Goal: Register for event/course

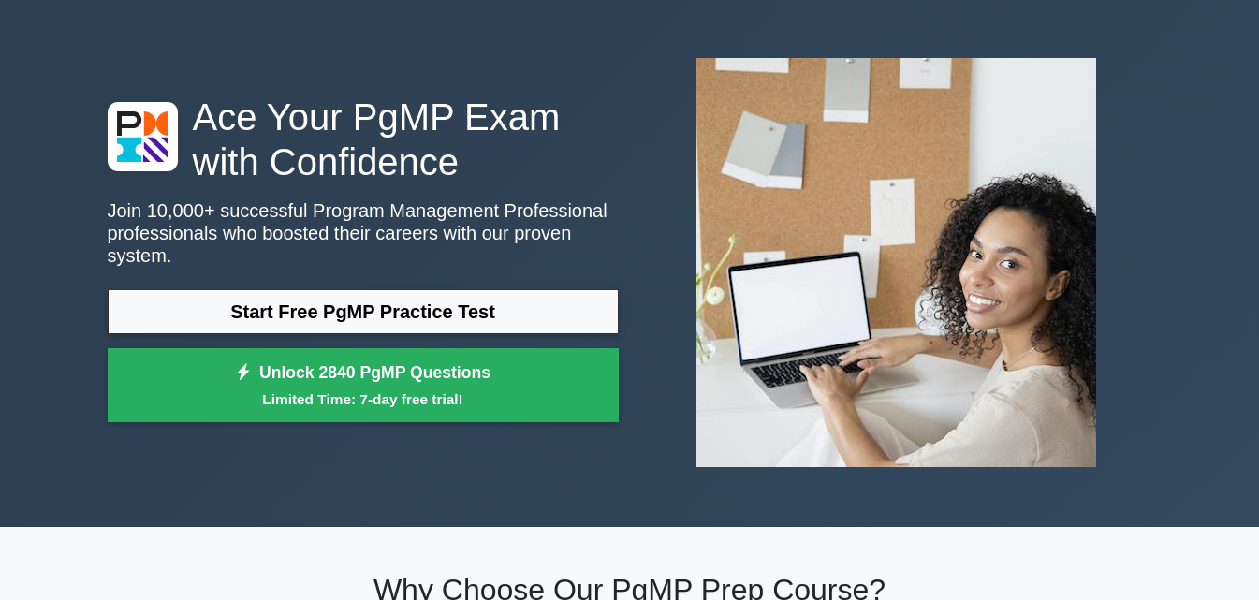
scroll to position [94, 0]
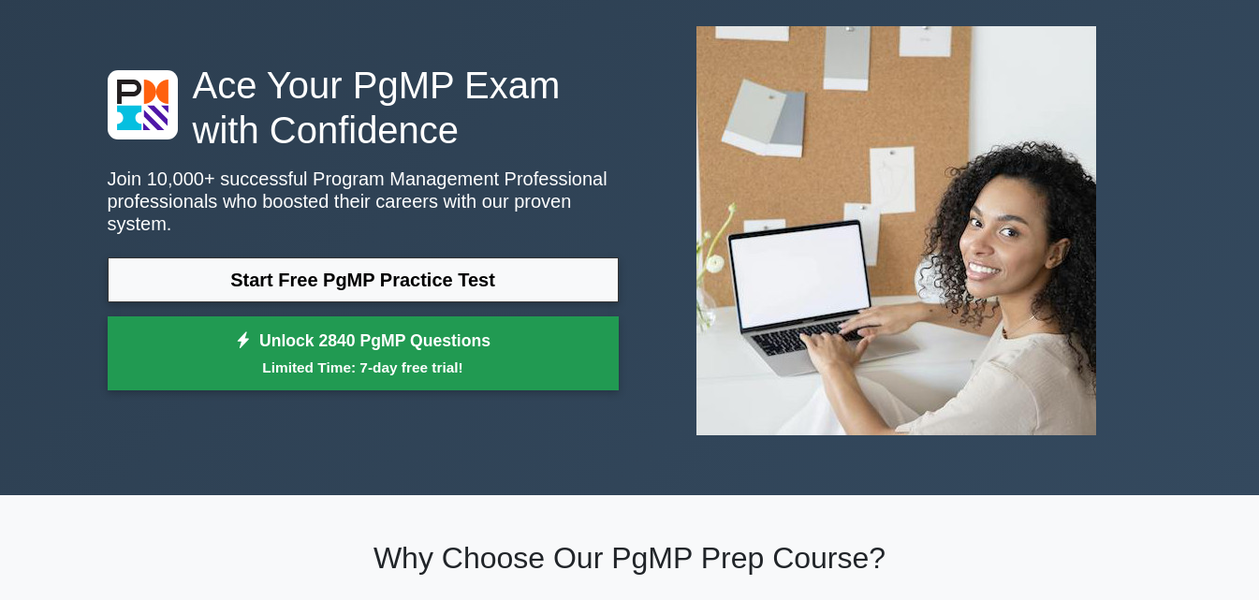
click at [361, 330] on link "Unlock 2840 PgMP Questions Limited Time: 7-day free trial!" at bounding box center [363, 353] width 511 height 75
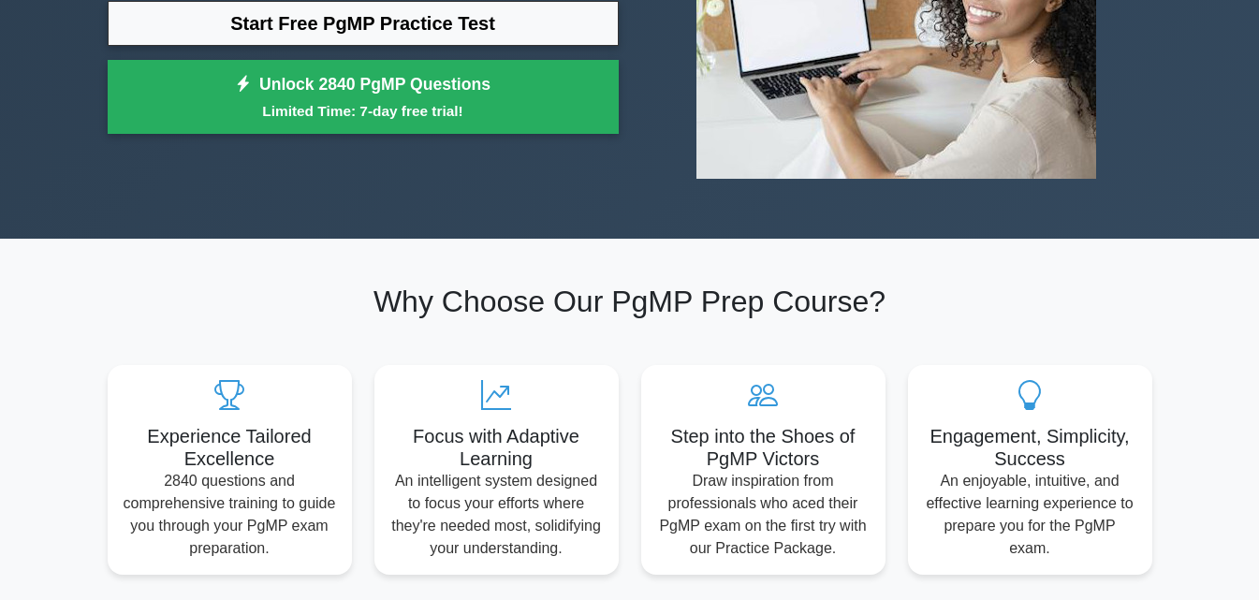
scroll to position [0, 0]
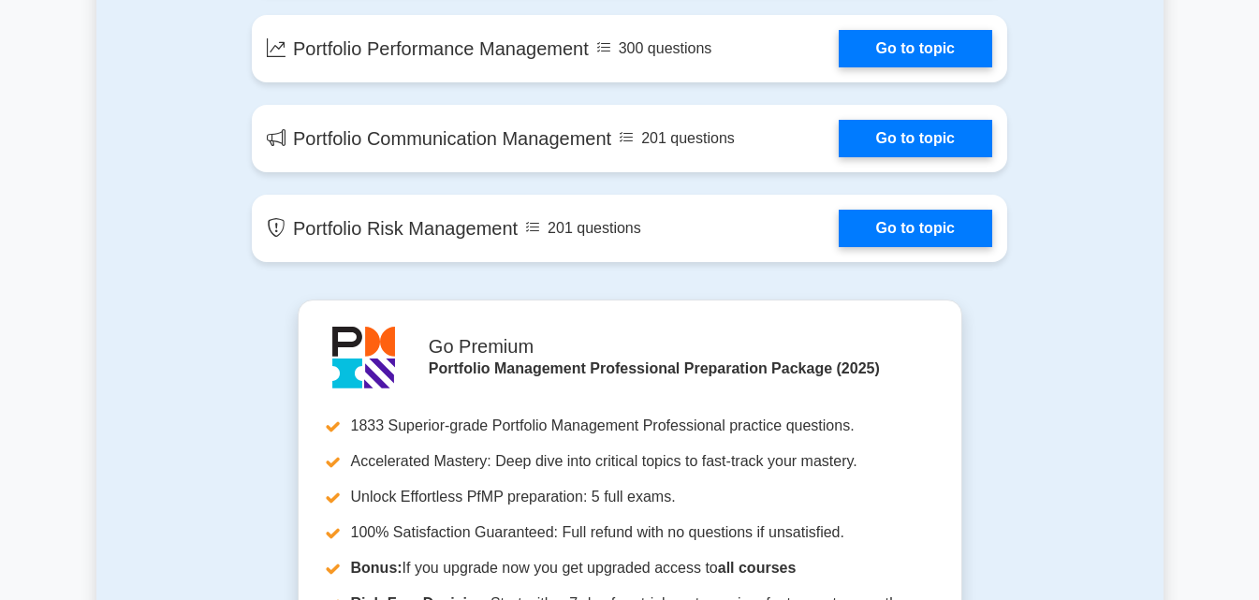
scroll to position [1123, 0]
